Goal: Navigation & Orientation: Find specific page/section

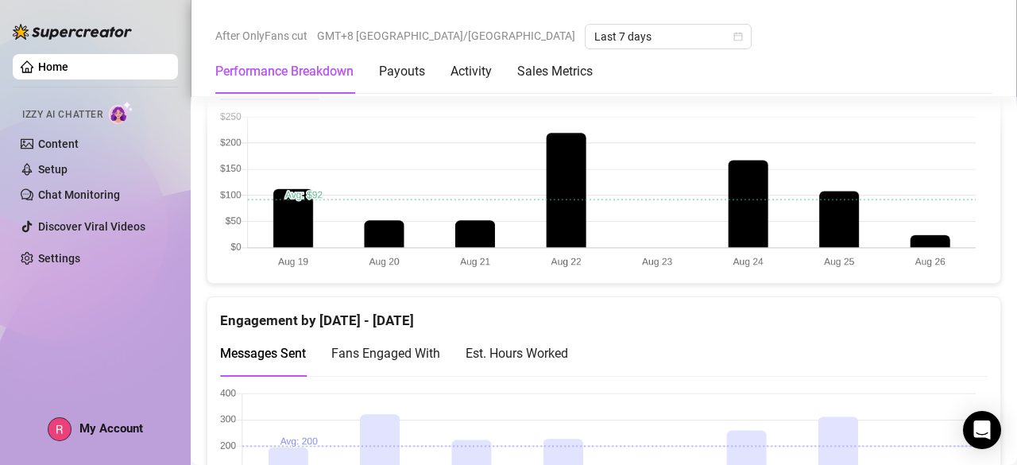
scroll to position [1116, 0]
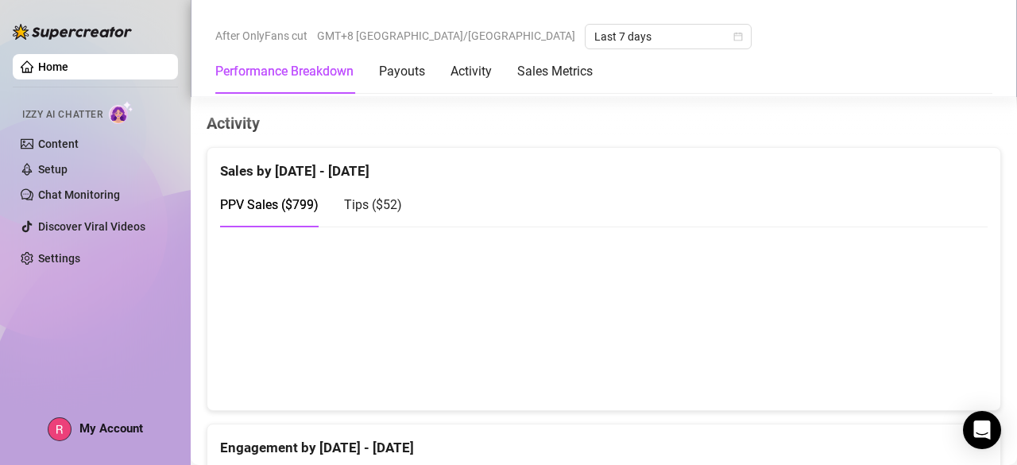
scroll to position [990, 0]
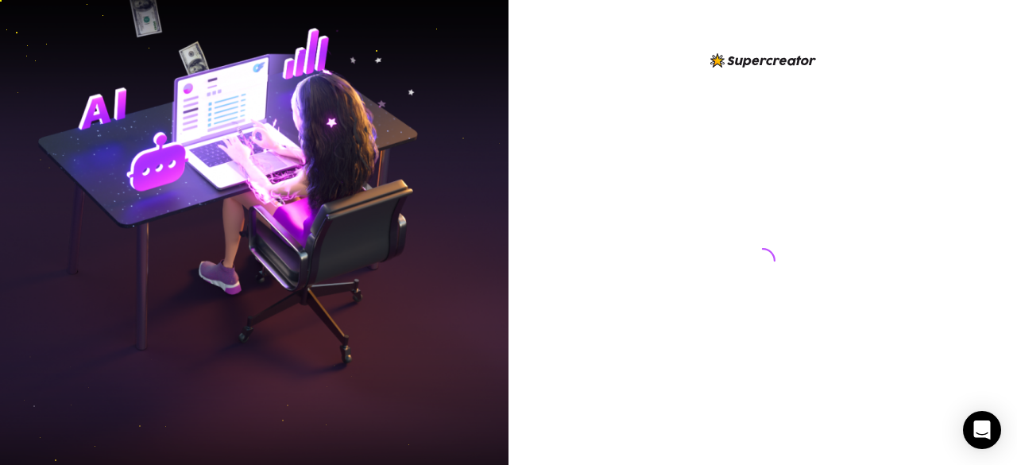
click at [454, 60] on img at bounding box center [254, 232] width 508 height 638
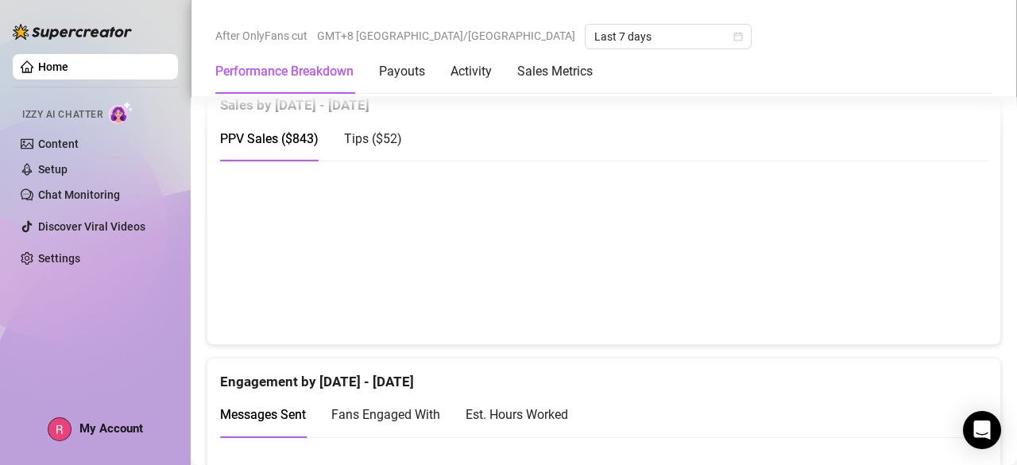
scroll to position [1105, 0]
